Goal: Information Seeking & Learning: Learn about a topic

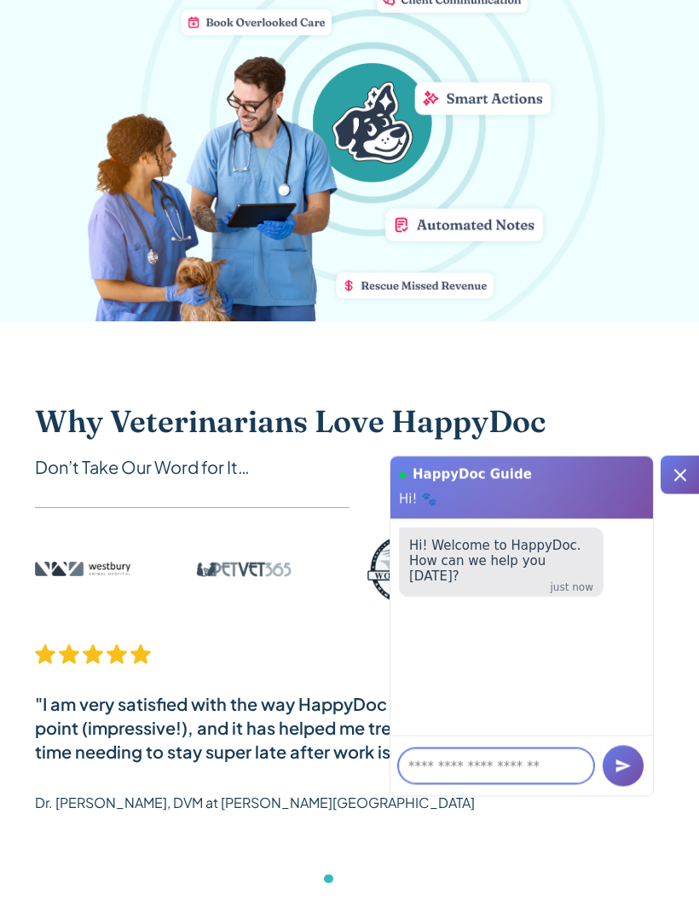
scroll to position [523, 0]
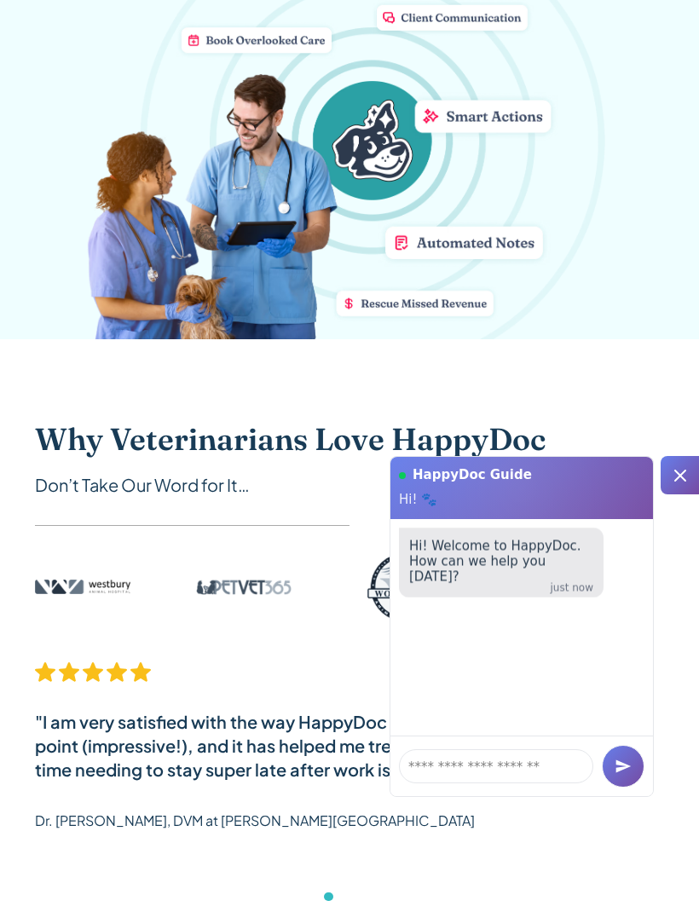
click at [681, 489] on div at bounding box center [680, 475] width 38 height 38
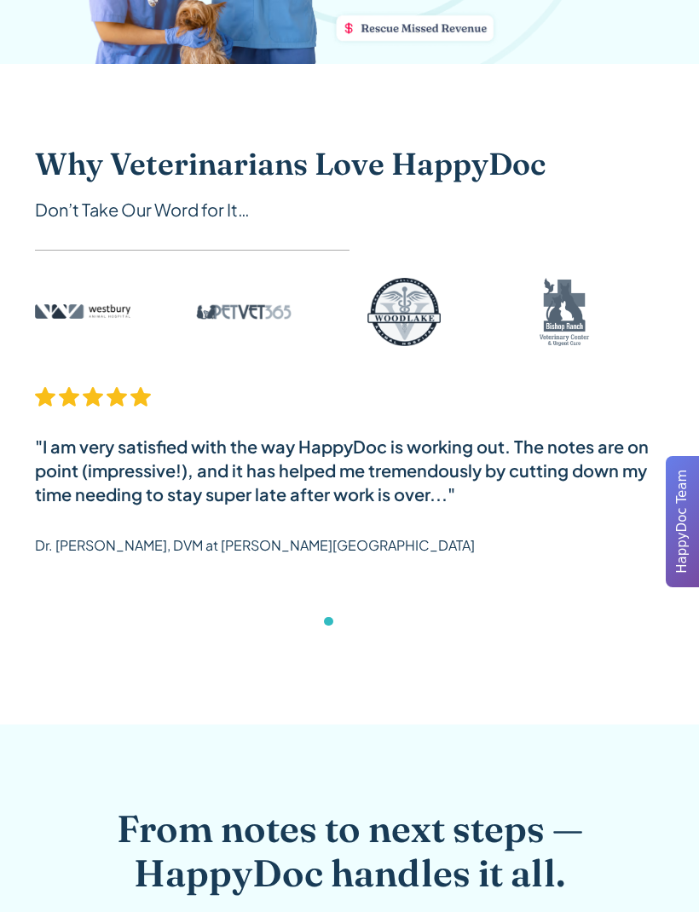
click at [679, 477] on span "HappyDoc Team" at bounding box center [683, 522] width 20 height 104
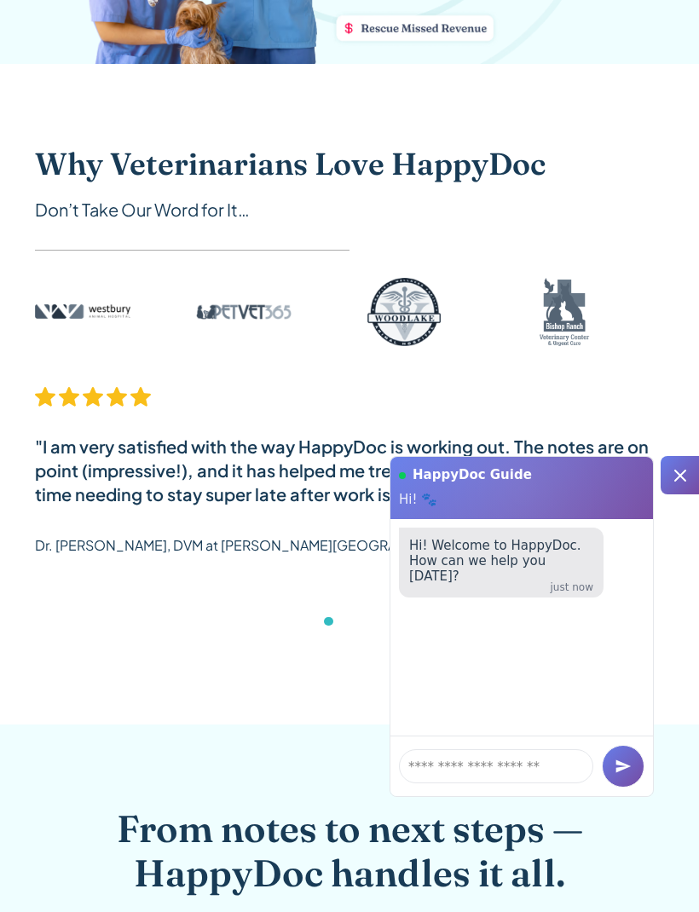
click at [686, 475] on icon at bounding box center [680, 476] width 20 height 20
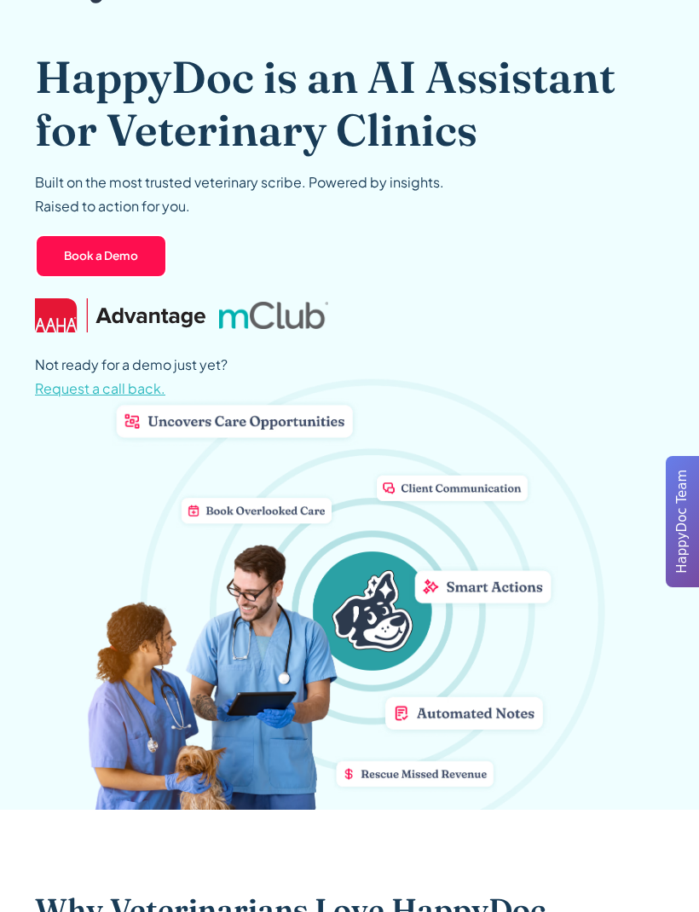
scroll to position [0, 0]
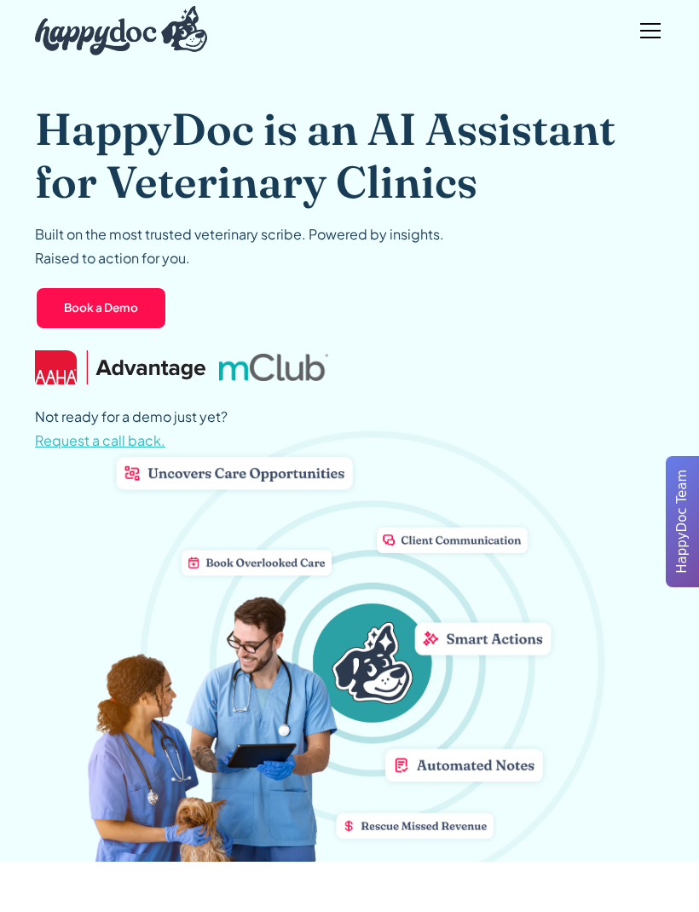
click at [670, 40] on div "menu" at bounding box center [650, 30] width 41 height 41
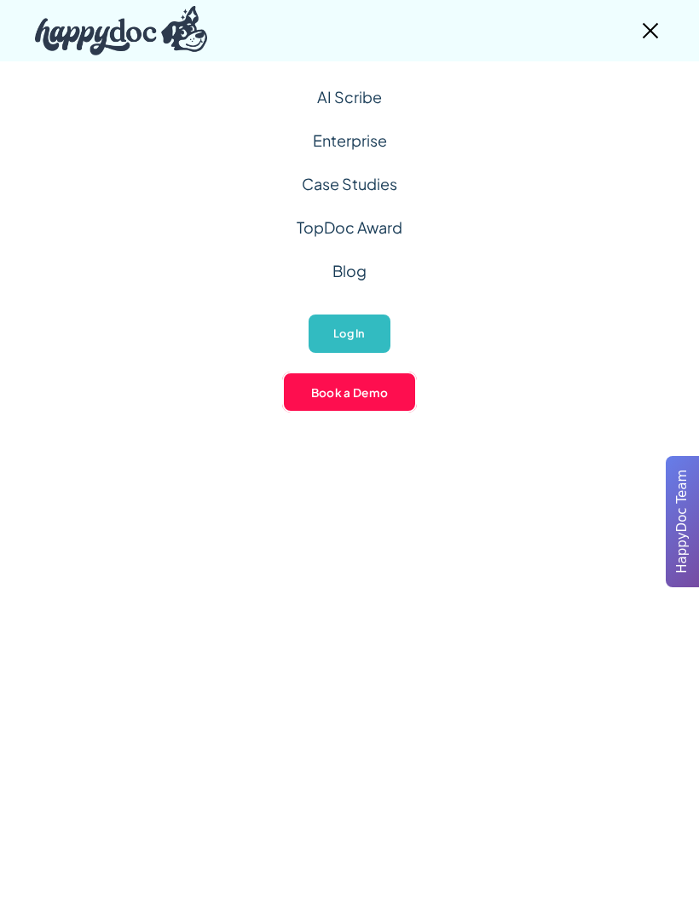
click at [368, 105] on link "AI Scribe" at bounding box center [349, 96] width 65 height 43
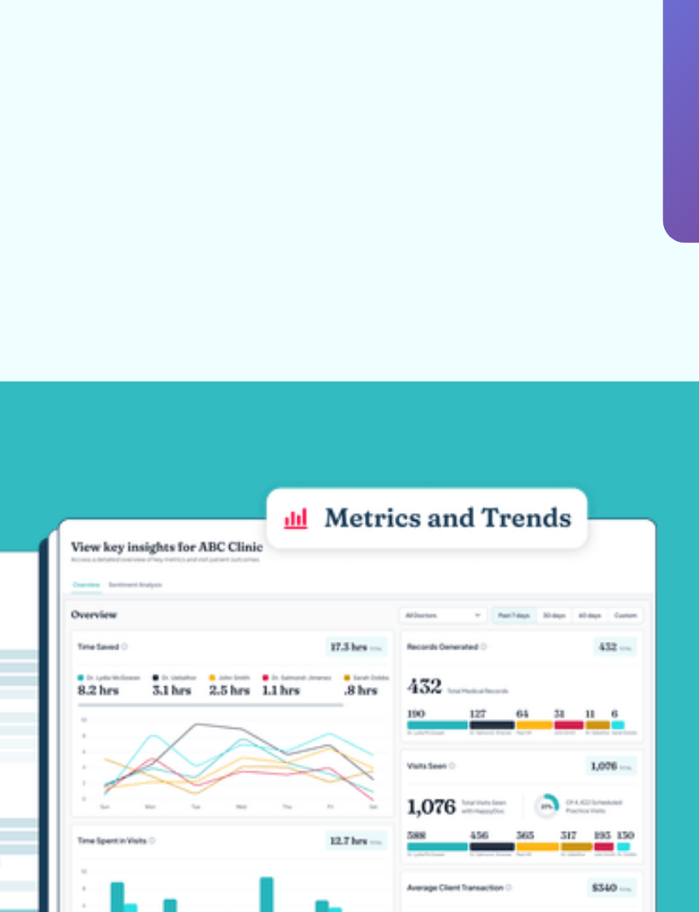
scroll to position [1907, 9]
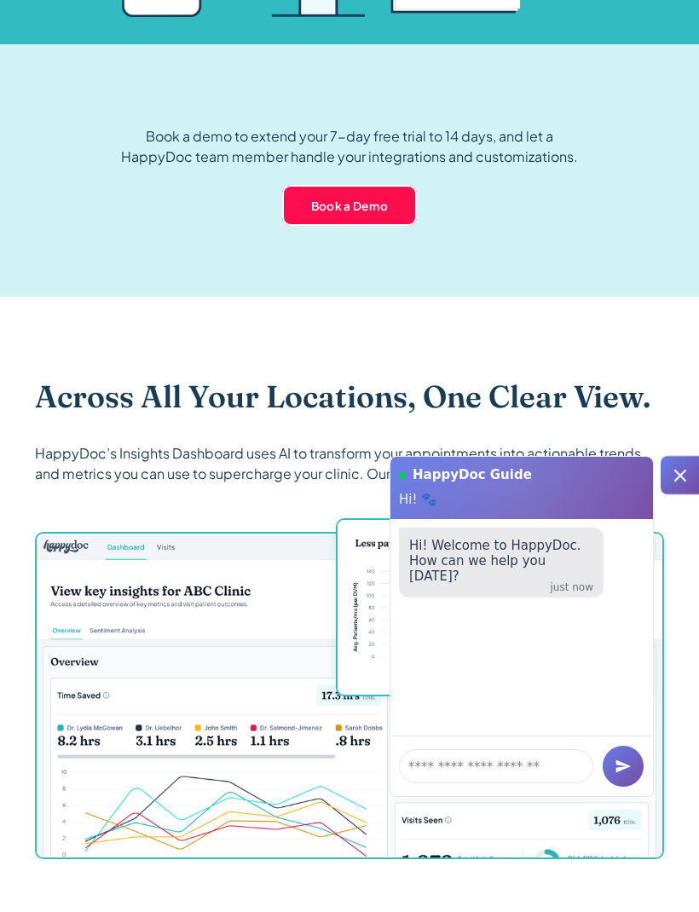
click at [677, 482] on icon at bounding box center [680, 476] width 12 height 12
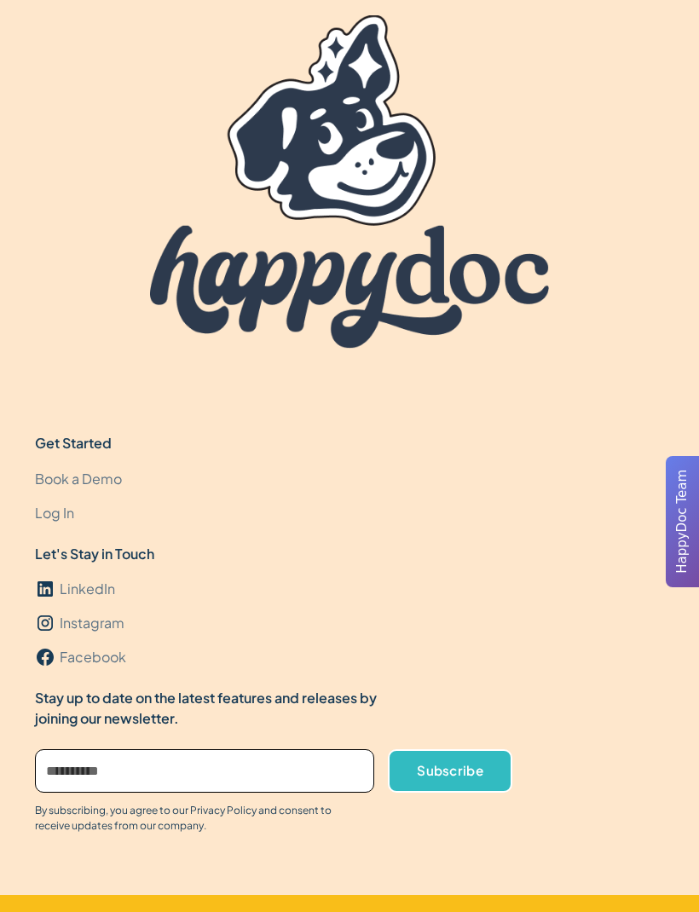
scroll to position [6667, 0]
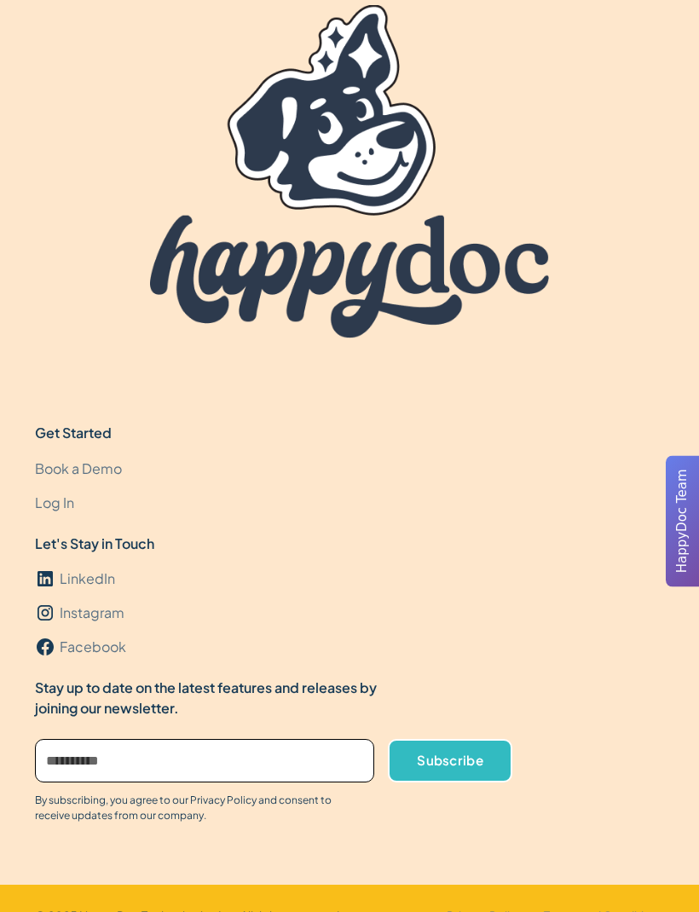
click at [78, 444] on div "Get Started" at bounding box center [73, 434] width 77 height 20
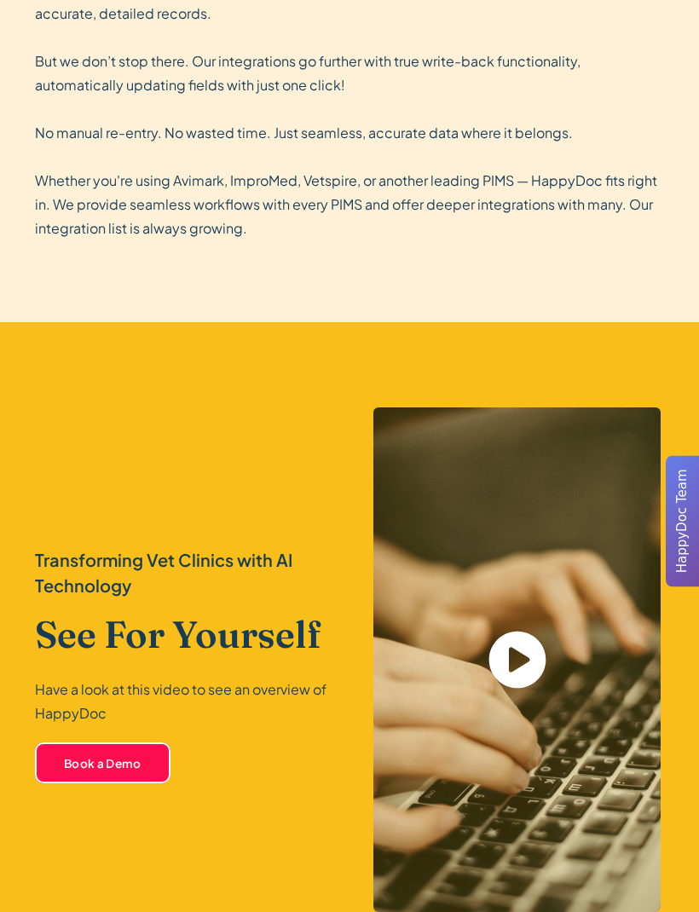
scroll to position [4359, 0]
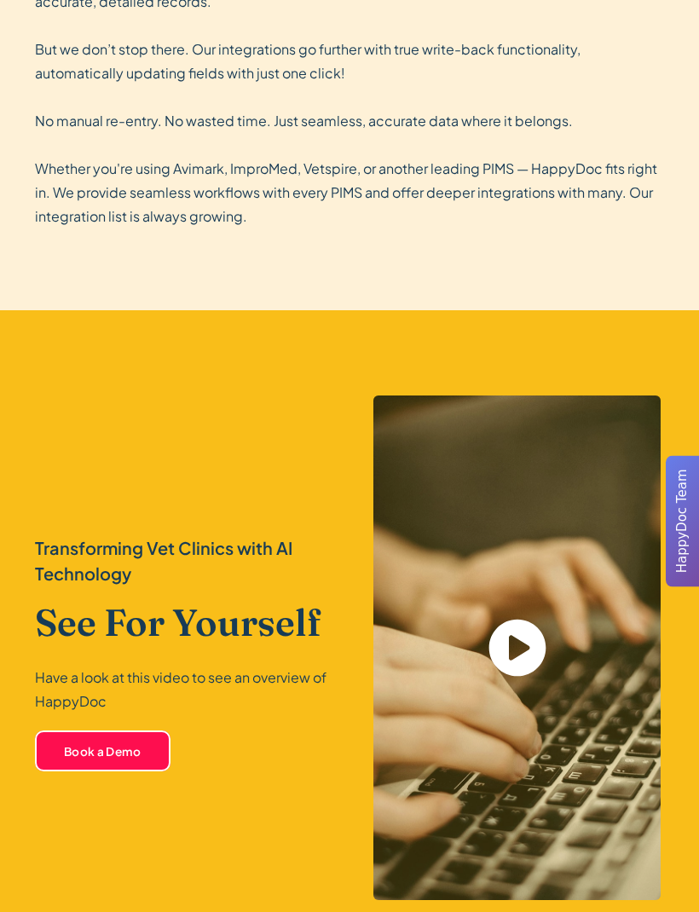
click at [534, 669] on icon "open lightbox" at bounding box center [517, 649] width 57 height 57
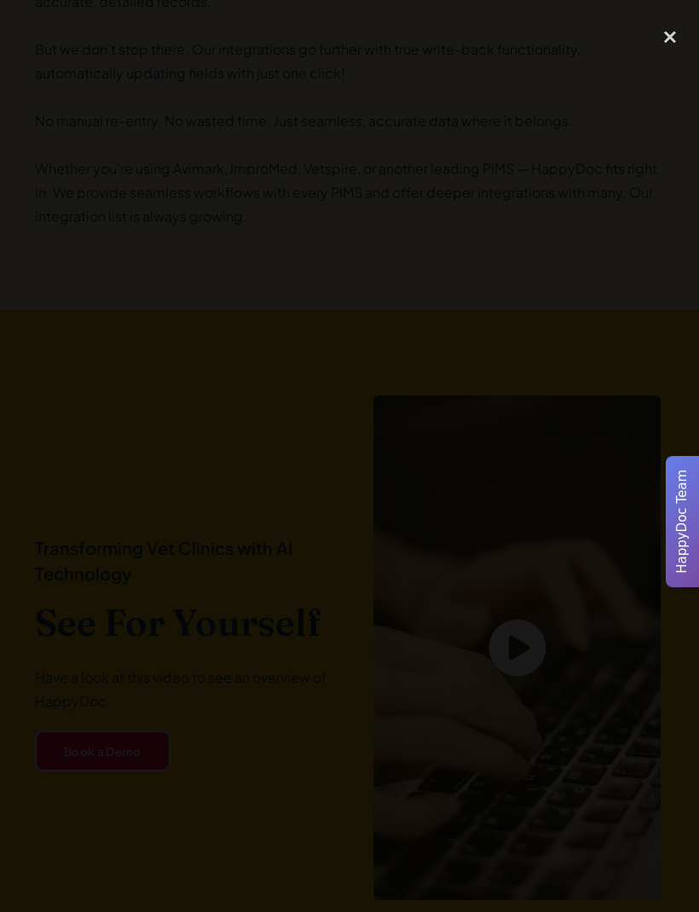
click at [669, 55] on div "close lightbox" at bounding box center [670, 37] width 58 height 38
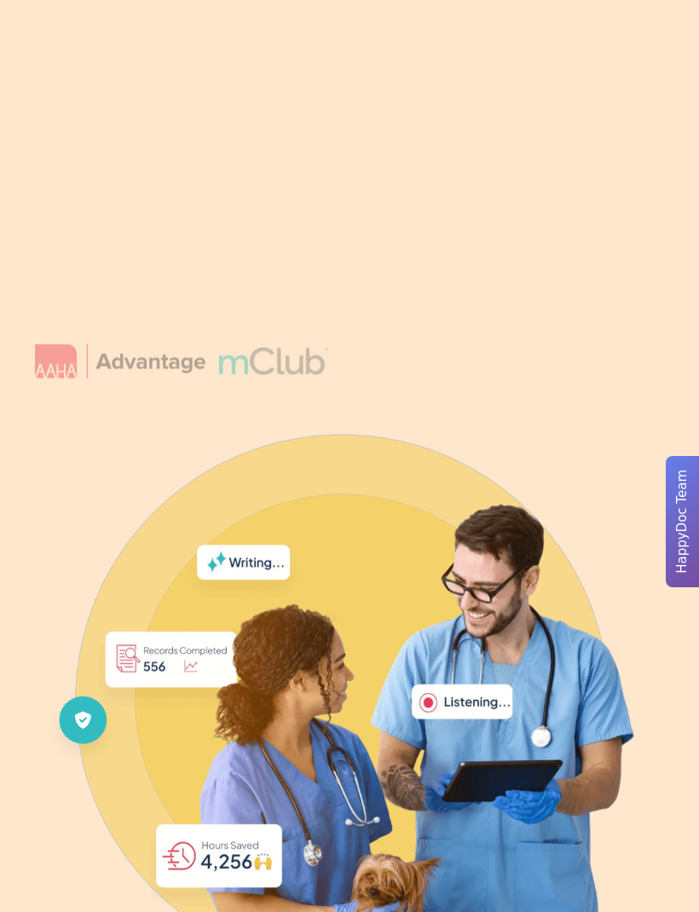
scroll to position [0, 0]
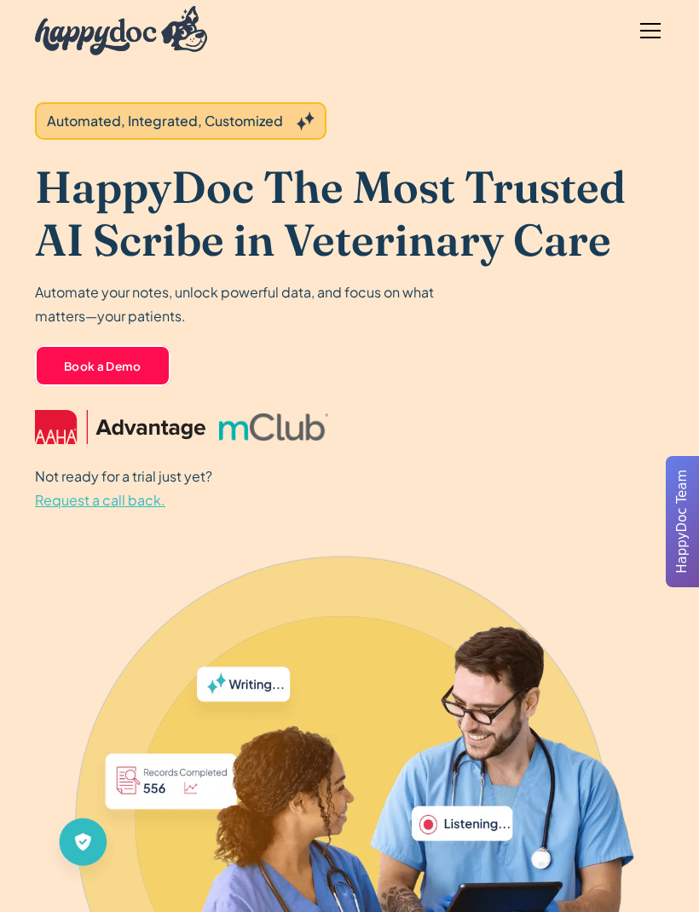
click at [651, 30] on div "menu" at bounding box center [650, 31] width 20 height 2
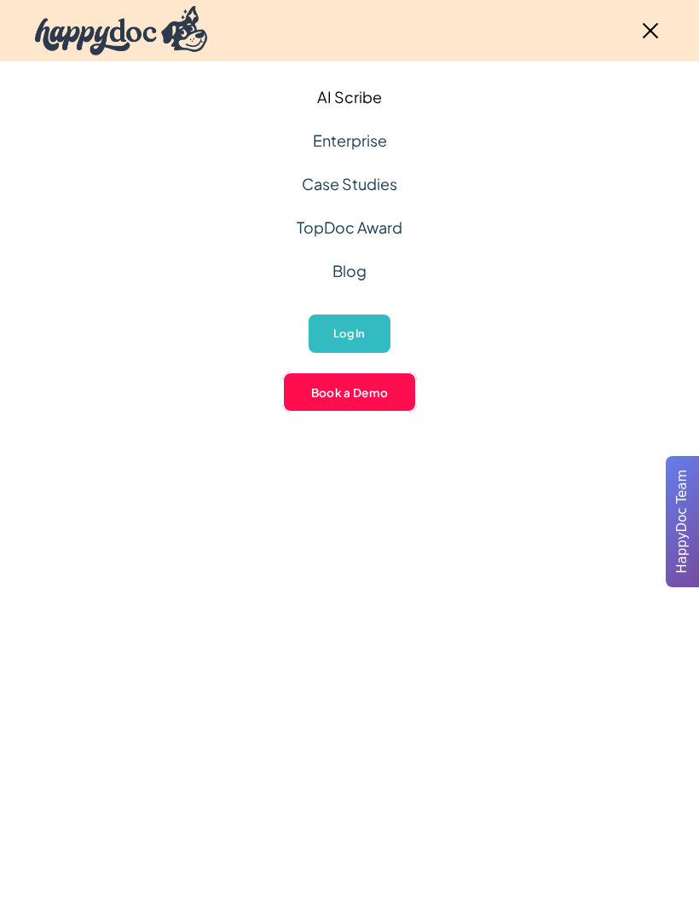
click at [385, 190] on link "Case Studies" at bounding box center [349, 183] width 95 height 43
